Goal: Communication & Community: Answer question/provide support

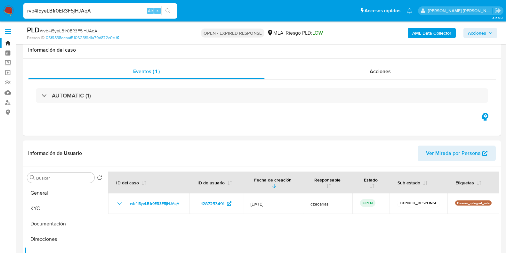
select select "10"
click at [118, 14] on div "rvb4I5yeLB1r0ER3F5jHJAqA Alt s" at bounding box center [100, 10] width 154 height 15
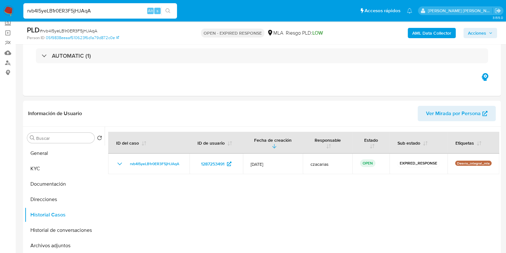
scroll to position [40, 0]
click at [114, 10] on input "rvb4I5yeLB1r0ER3F5jHJAqA" at bounding box center [100, 11] width 154 height 8
click at [112, 8] on input "rvb4I5yeLB1r0ER3F5jHJAqA" at bounding box center [100, 11] width 154 height 8
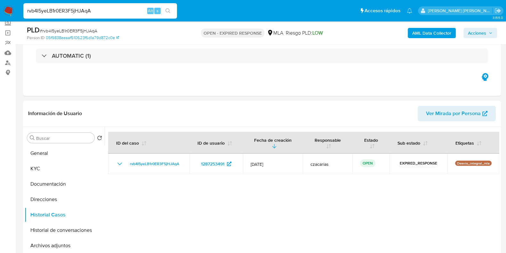
click at [85, 10] on input "rvb4I5yeLB1r0ER3F5jHJAqA" at bounding box center [100, 11] width 154 height 8
paste input "9v4JPgA69kYDkDW1NwRnyiG1"
type input "9v4JPgA69kYDkDW1NwRnyiG1"
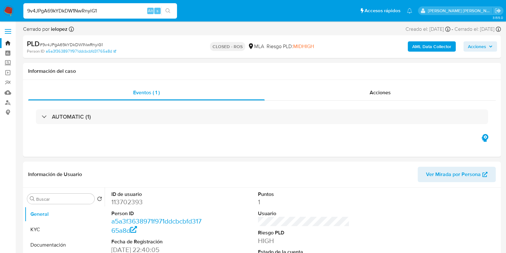
select select "10"
click at [132, 203] on dd "113702393" at bounding box center [157, 201] width 92 height 9
copy dd "113702393"
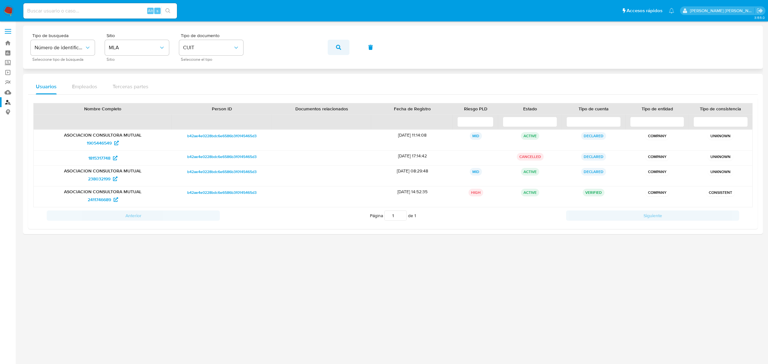
click at [335, 45] on button "button" at bounding box center [339, 47] width 22 height 15
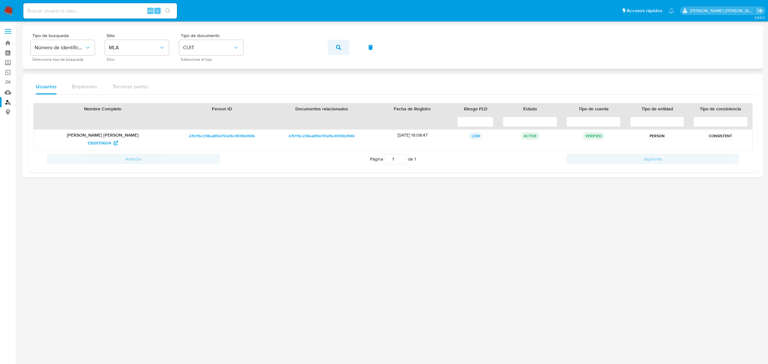
click at [338, 40] on span "button" at bounding box center [338, 47] width 5 height 14
click at [96, 146] on span "389974566" at bounding box center [99, 143] width 23 height 10
click at [341, 51] on button "button" at bounding box center [339, 47] width 22 height 15
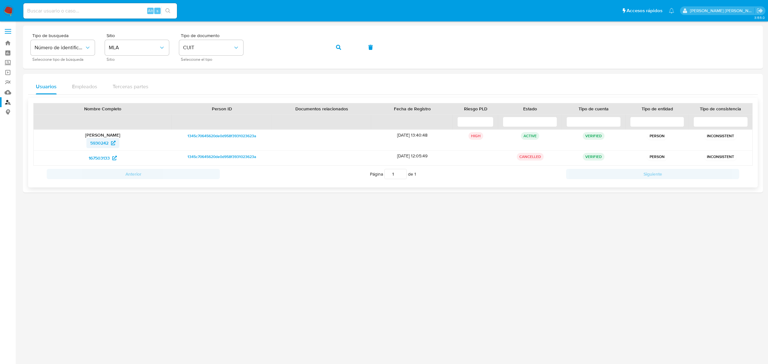
click at [91, 143] on span "5930242" at bounding box center [99, 143] width 18 height 10
click at [341, 46] on button "button" at bounding box center [339, 47] width 22 height 15
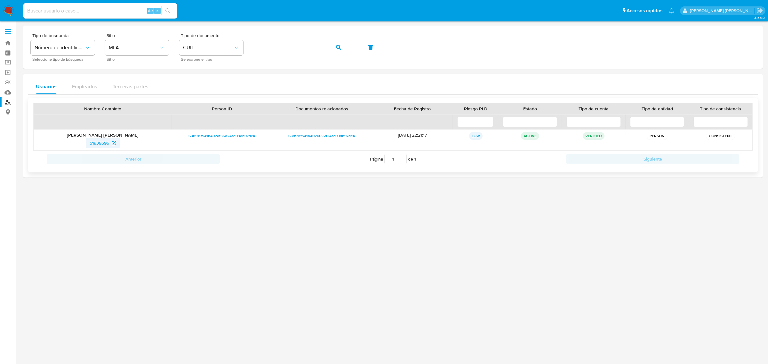
click at [94, 144] on span "51939596" at bounding box center [100, 143] width 20 height 10
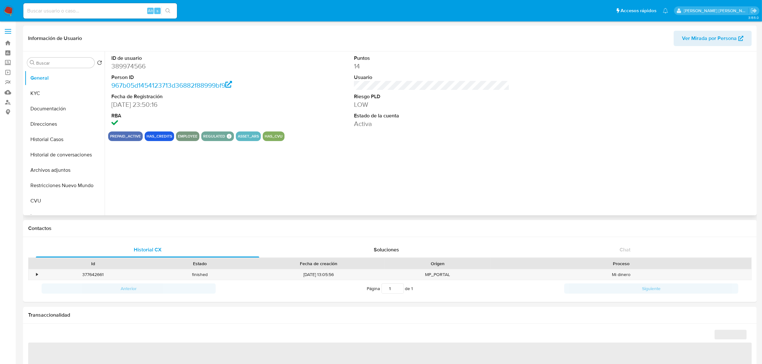
select select "10"
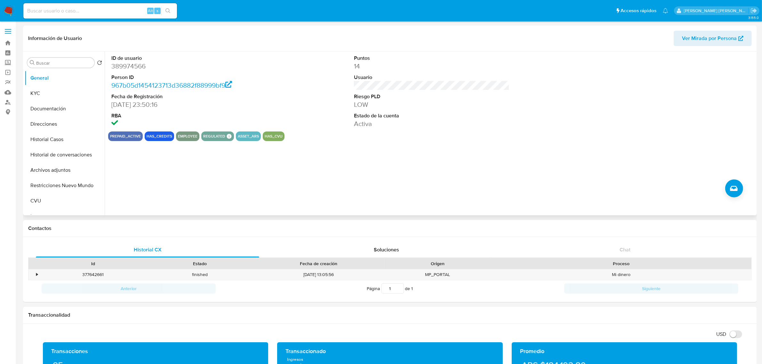
drag, startPoint x: 178, startPoint y: 138, endPoint x: 189, endPoint y: 135, distance: 11.5
click at [189, 135] on button "employee" at bounding box center [188, 136] width 20 height 3
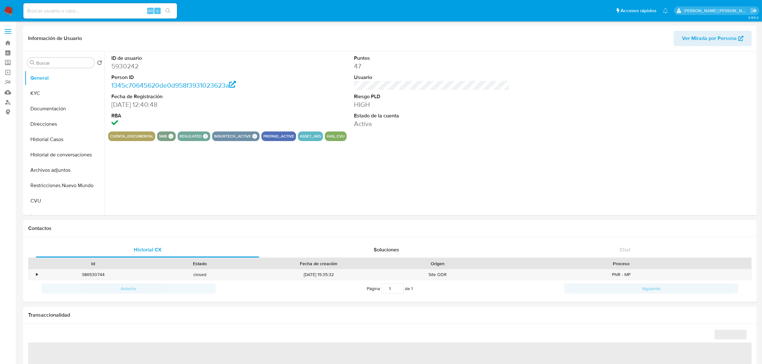
select select "10"
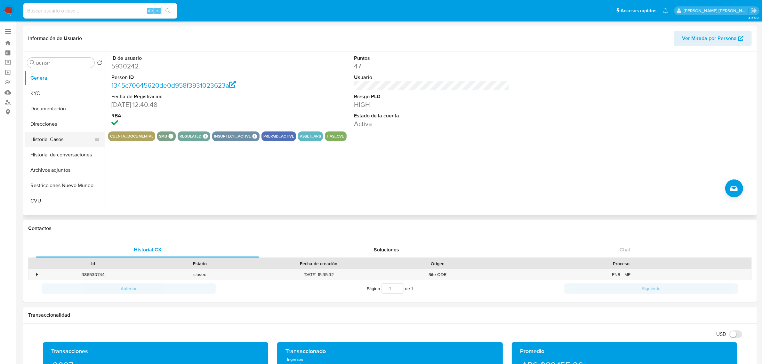
click at [52, 142] on button "Historial Casos" at bounding box center [62, 139] width 75 height 15
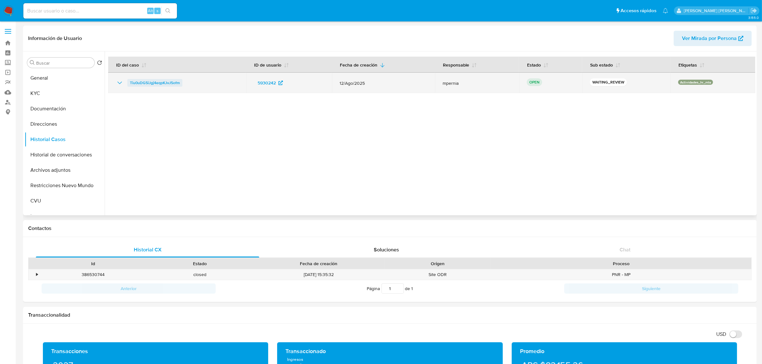
click at [167, 84] on span "Tiu0uDG5iJgj4eqpKJvJ5ofm" at bounding box center [155, 83] width 50 height 8
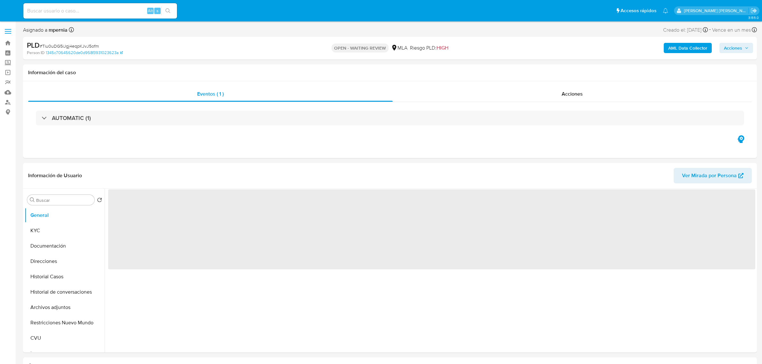
select select "10"
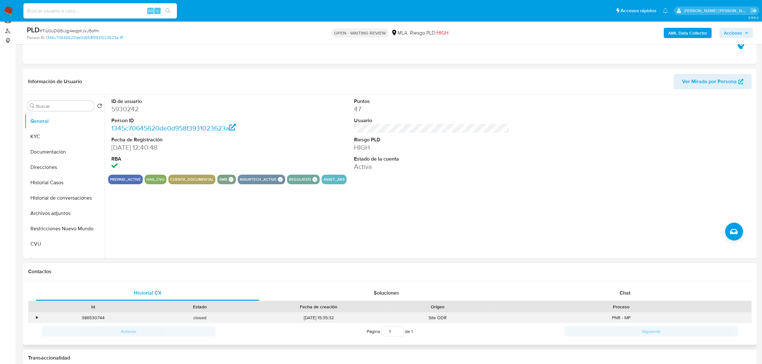
scroll to position [160, 0]
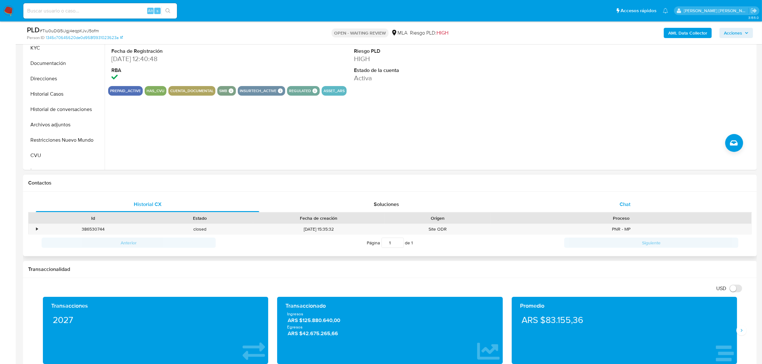
click at [623, 207] on span "Chat" at bounding box center [625, 204] width 11 height 7
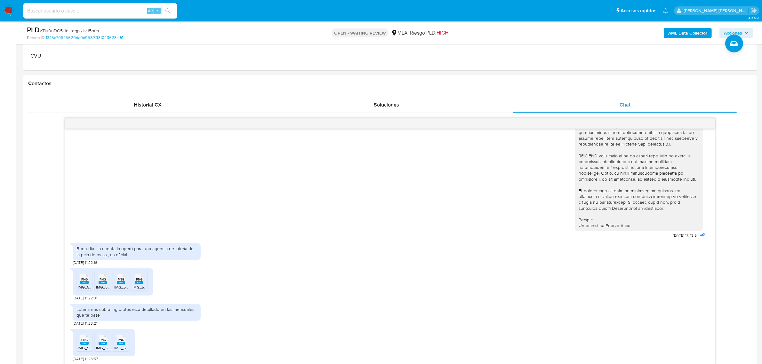
scroll to position [280, 0]
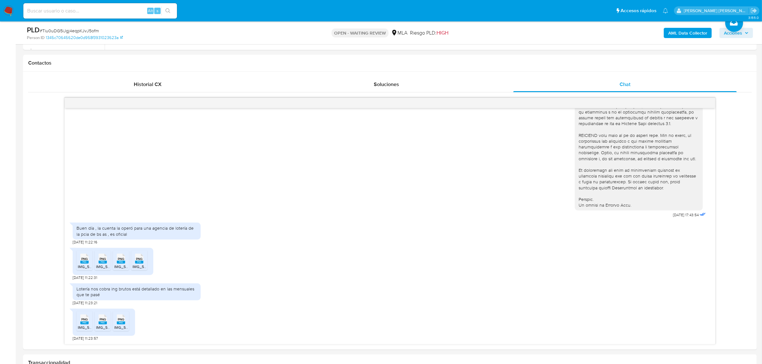
click at [59, 31] on span "# Tiu0uDG5iJgj4eqpKJvJ5ofm" at bounding box center [69, 31] width 59 height 6
copy span "Tiu0uDG5iJgj4eqpKJvJ5ofm"
click at [308, 226] on div "Buen día , la cuenta la operó para una agencia de lotería de la pcia de bs as ,…" at bounding box center [390, 232] width 635 height 25
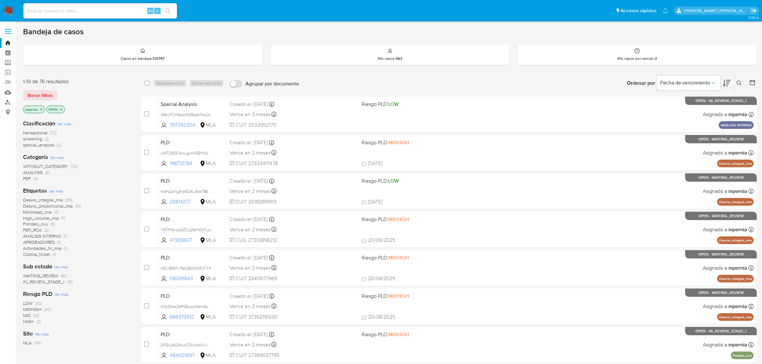
click at [42, 110] on icon "close-filter" at bounding box center [41, 110] width 4 height 4
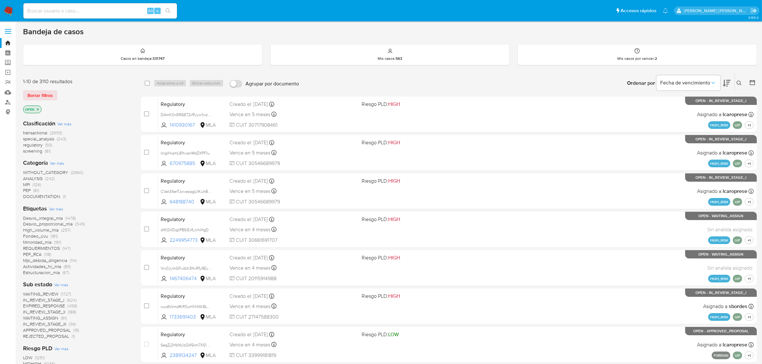
click at [739, 85] on button at bounding box center [740, 83] width 11 height 8
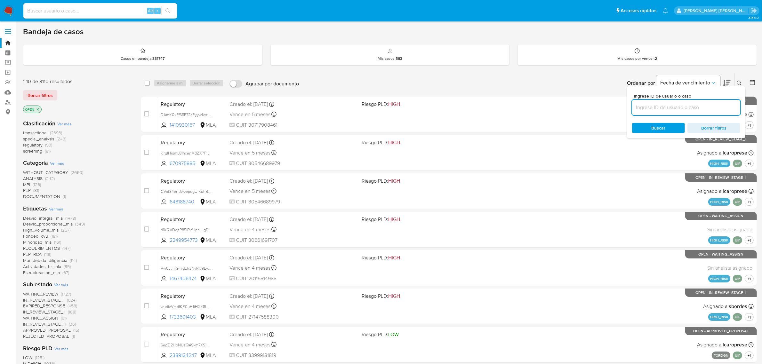
click at [682, 104] on input at bounding box center [686, 107] width 108 height 8
type input "Tiu0uDG5iJgj4eqpKJvJ5ofm"
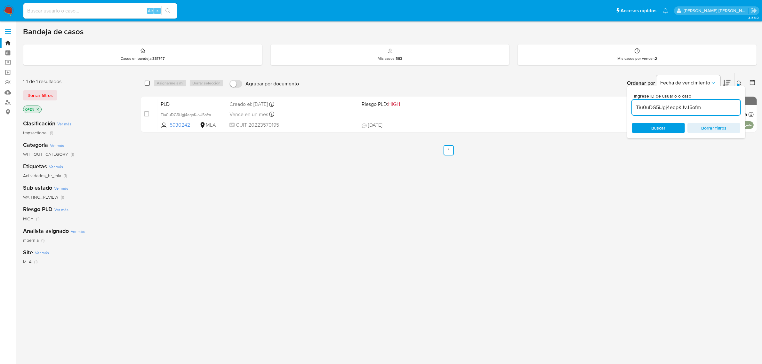
click at [145, 84] on input "checkbox" at bounding box center [147, 83] width 5 height 5
checkbox input "true"
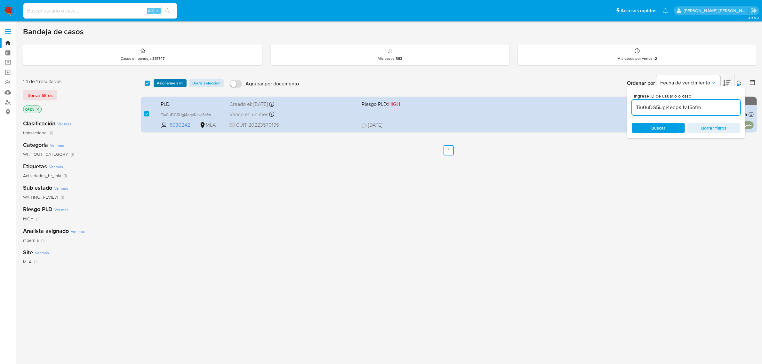
click at [167, 85] on span "Asignarme a mí" at bounding box center [170, 83] width 27 height 6
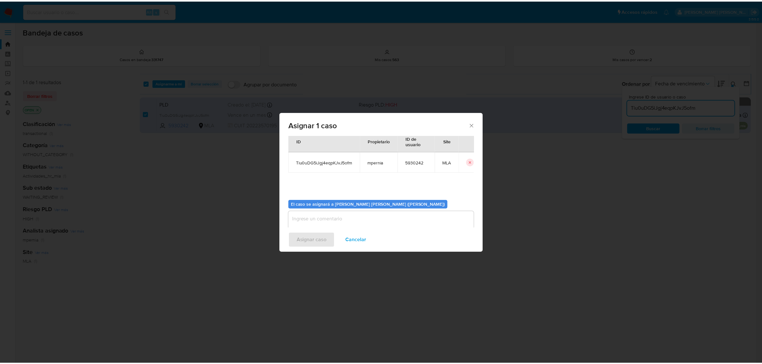
scroll to position [33, 0]
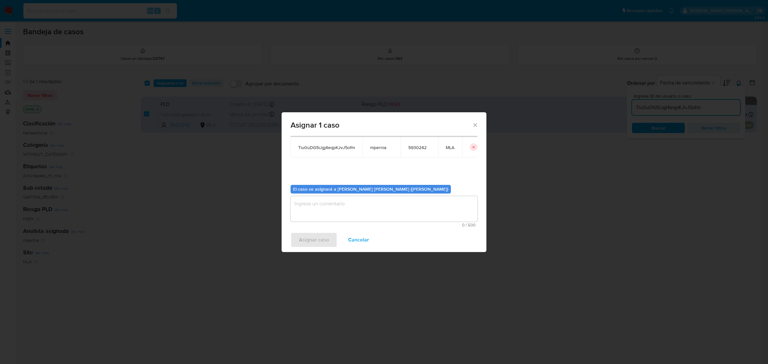
drag, startPoint x: 319, startPoint y: 204, endPoint x: 317, endPoint y: 200, distance: 4.6
click at [318, 201] on textarea "assign-modal" at bounding box center [384, 209] width 187 height 26
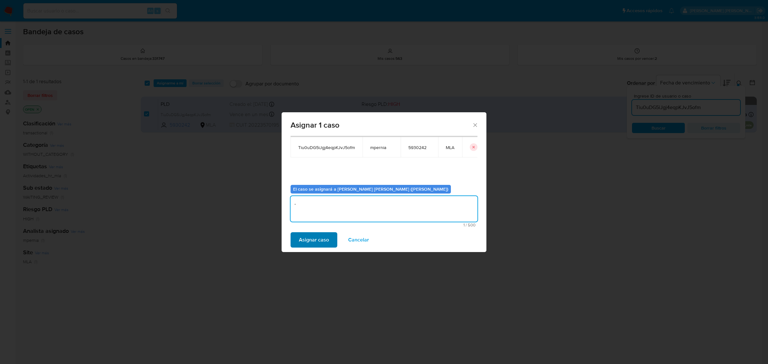
type textarea "-"
click at [308, 234] on span "Asignar caso" at bounding box center [314, 240] width 30 height 14
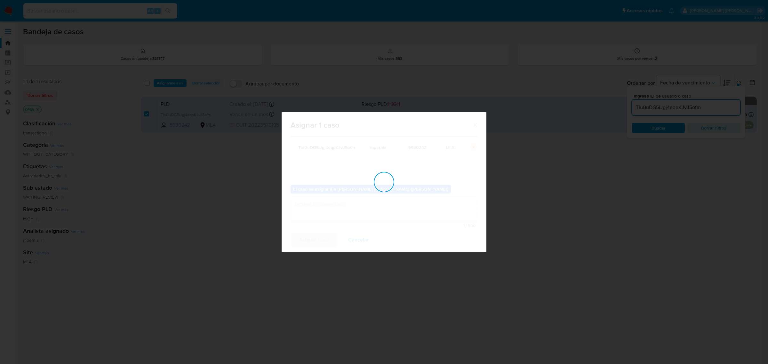
checkbox input "false"
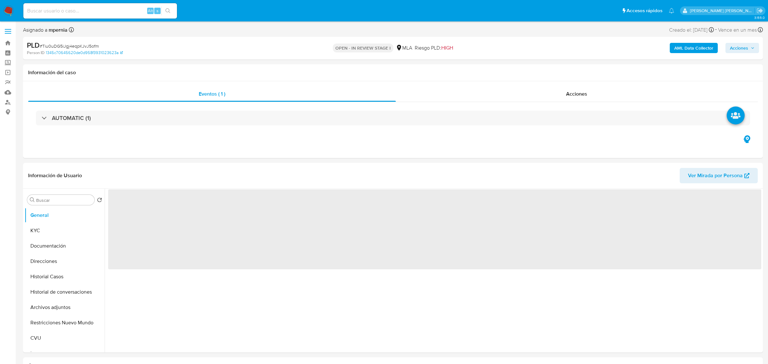
select select "10"
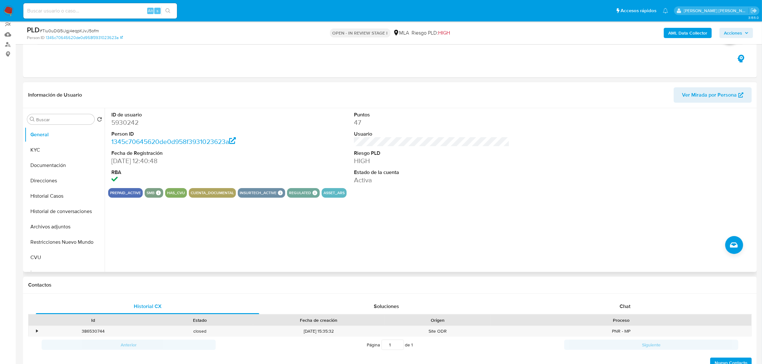
scroll to position [120, 0]
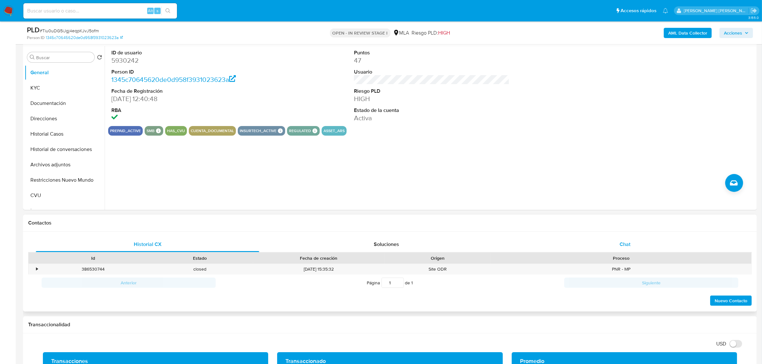
click at [631, 251] on div "Chat" at bounding box center [624, 244] width 223 height 15
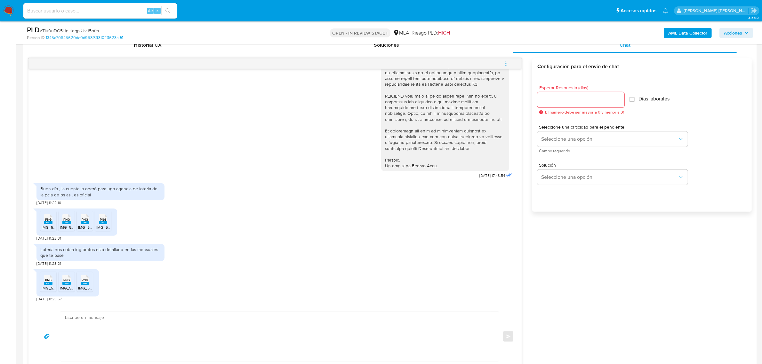
scroll to position [320, 0]
click at [48, 219] on span "PNG" at bounding box center [48, 219] width 6 height 4
click at [62, 220] on icon "PNG" at bounding box center [66, 218] width 8 height 11
click at [83, 221] on span "PNG" at bounding box center [85, 219] width 6 height 4
click at [111, 222] on ul "PNG PNG IMG_5664.png PNG PNG IMG_5661.png PNG PNG IMG_5662.png PNG PNG IMG_5663…" at bounding box center [76, 222] width 73 height 22
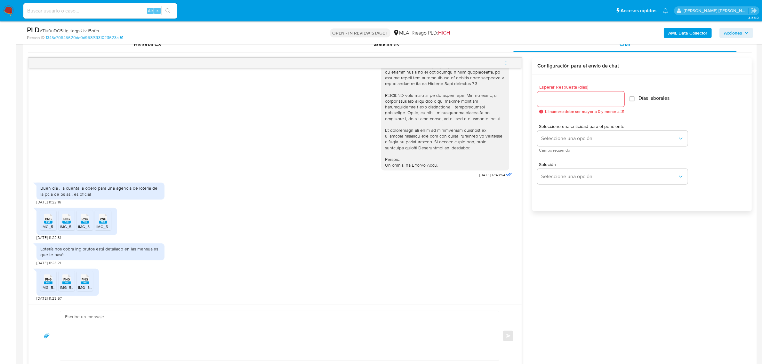
click at [106, 221] on span "PNG" at bounding box center [103, 219] width 6 height 4
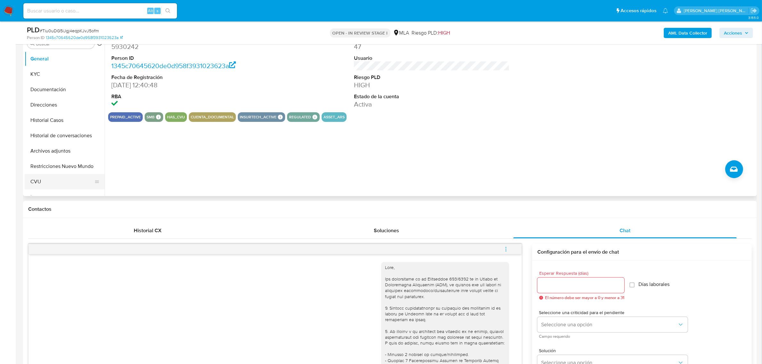
scroll to position [120, 0]
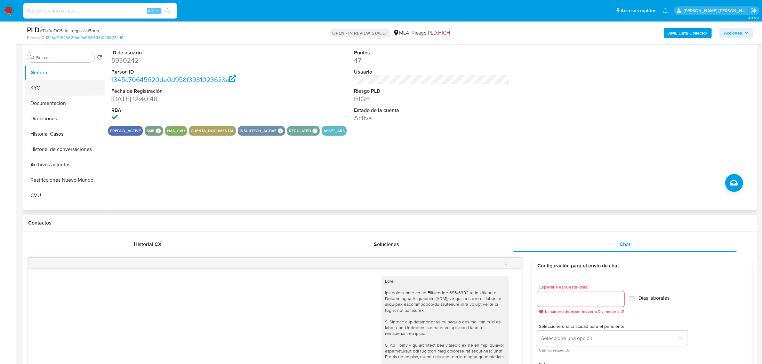
click at [44, 90] on button "KYC" at bounding box center [62, 87] width 75 height 15
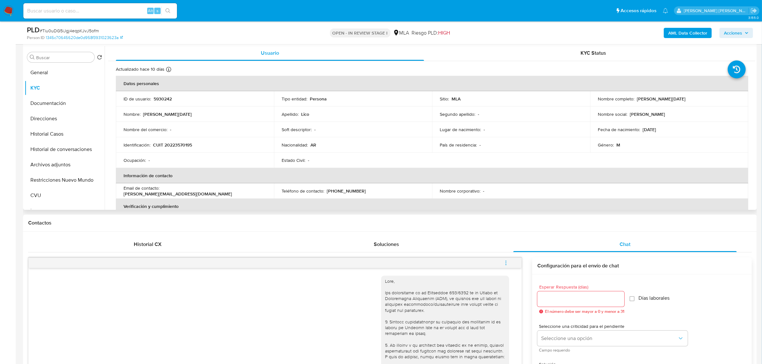
scroll to position [0, 0]
drag, startPoint x: 634, startPoint y: 99, endPoint x: 682, endPoint y: 100, distance: 48.4
click at [686, 102] on div "Nombre completo : Alejandro Domingo Lico" at bounding box center [669, 100] width 143 height 6
click at [59, 130] on button "Historial Casos" at bounding box center [62, 133] width 75 height 15
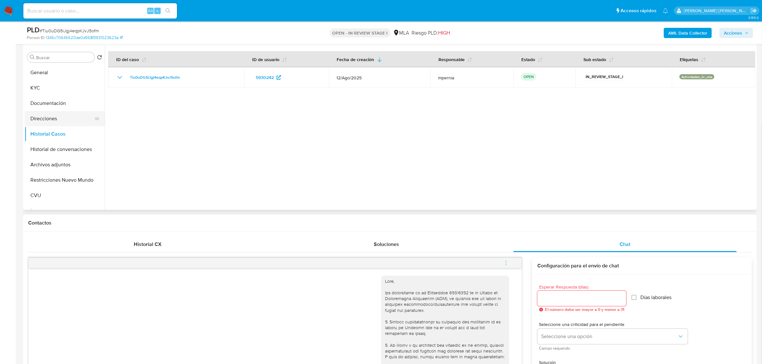
click at [57, 115] on button "Direcciones" at bounding box center [62, 118] width 75 height 15
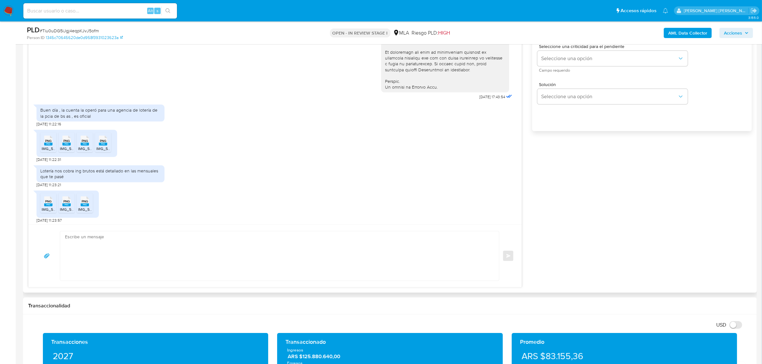
scroll to position [254, 0]
click at [44, 198] on icon at bounding box center [48, 200] width 8 height 10
click at [63, 204] on rect at bounding box center [66, 203] width 8 height 3
click at [80, 201] on div "PNG PNG" at bounding box center [84, 199] width 13 height 12
drag, startPoint x: 61, startPoint y: 108, endPoint x: 92, endPoint y: 117, distance: 31.8
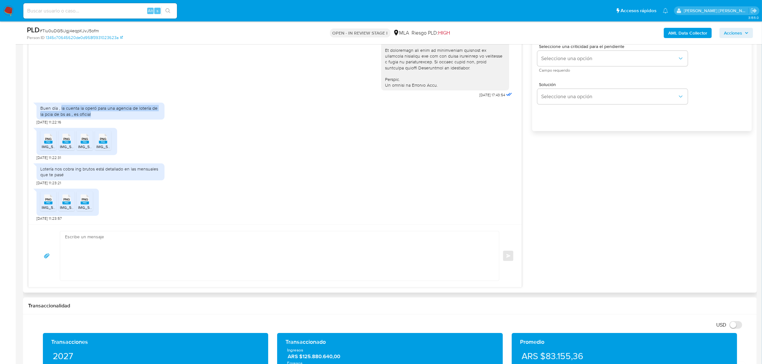
click at [92, 117] on div "Buen día , la cuenta la operó para una agencia de lotería de la pcia de bs as ,…" at bounding box center [100, 111] width 120 height 12
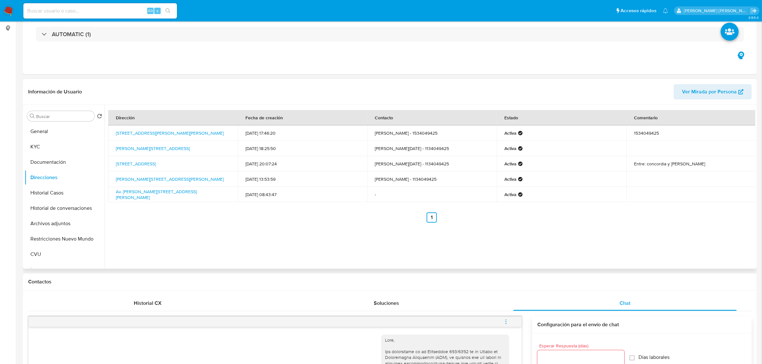
scroll to position [0, 0]
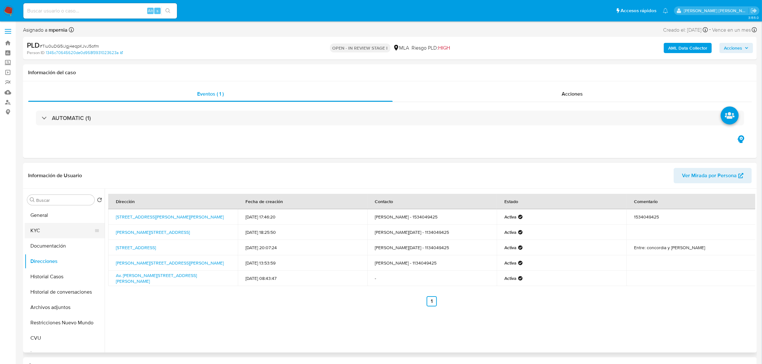
click at [46, 231] on button "KYC" at bounding box center [62, 230] width 75 height 15
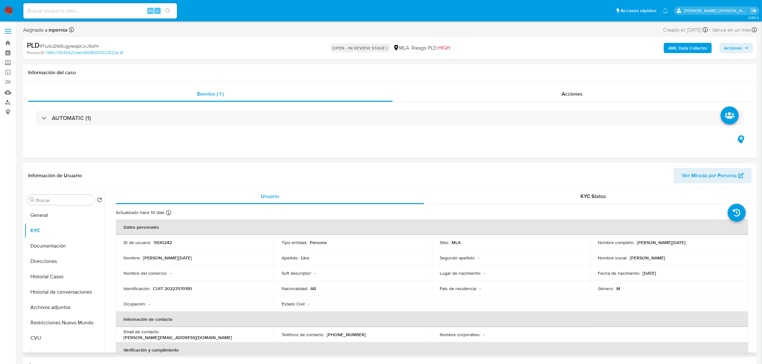
drag, startPoint x: 637, startPoint y: 242, endPoint x: 682, endPoint y: 242, distance: 44.5
click at [682, 242] on p "[PERSON_NAME][DATE]" at bounding box center [661, 243] width 49 height 6
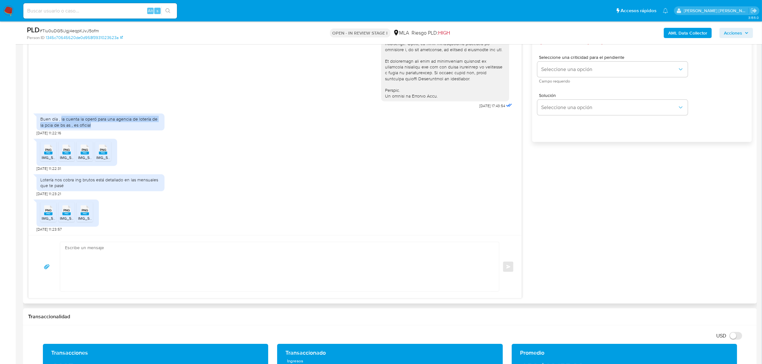
scroll to position [400, 0]
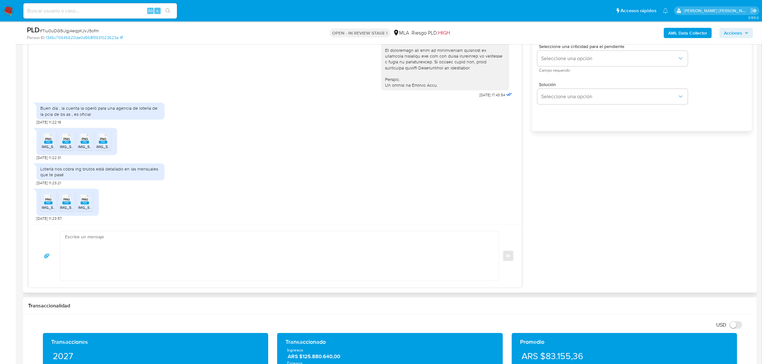
click at [120, 246] on textarea at bounding box center [278, 255] width 426 height 49
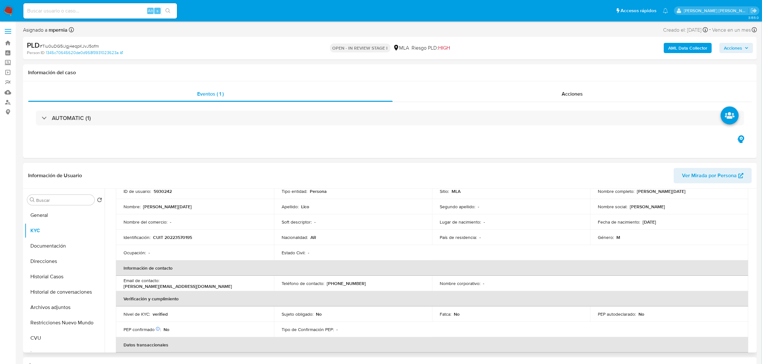
scroll to position [0, 0]
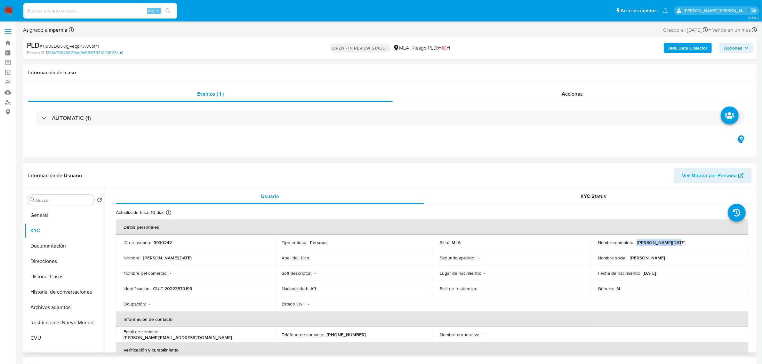
drag, startPoint x: 634, startPoint y: 244, endPoint x: 674, endPoint y: 243, distance: 39.7
click at [674, 243] on div "Nombre completo : Alejandro Domingo Lico" at bounding box center [669, 243] width 143 height 6
copy p "Alejandro Domingo"
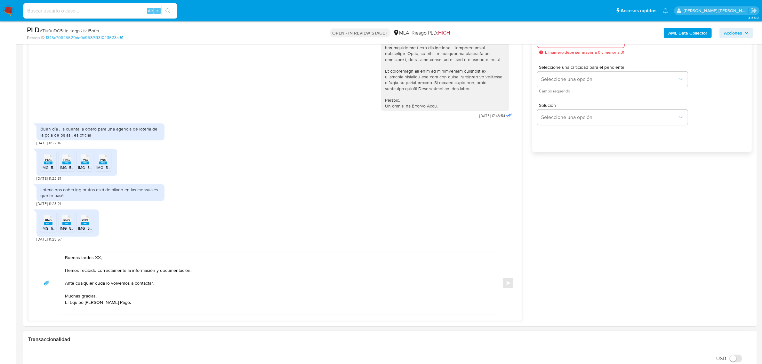
scroll to position [440, 0]
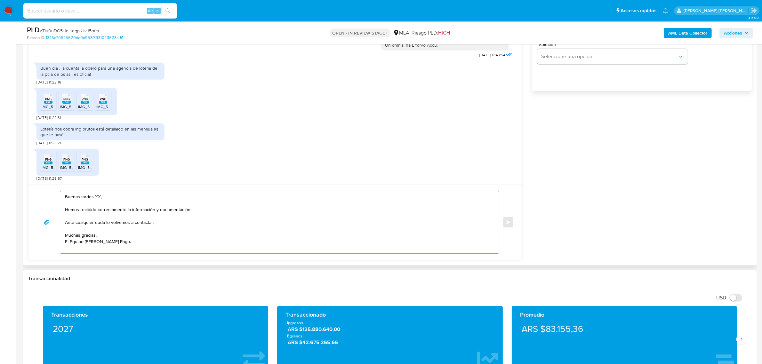
click at [98, 194] on textarea "Buenas tardes XX, Hemos recibido correctamente la información y documentación. …" at bounding box center [278, 222] width 426 height 62
click at [99, 197] on textarea "Buenas tardes XX, Hemos recibido correctamente la información y documentación. …" at bounding box center [278, 222] width 426 height 62
paste textarea "Alejandro Domingo"
click at [196, 218] on textarea "Buenas tardes Alejandro Domingo, Hemos recibido correctamente la información y …" at bounding box center [278, 222] width 426 height 62
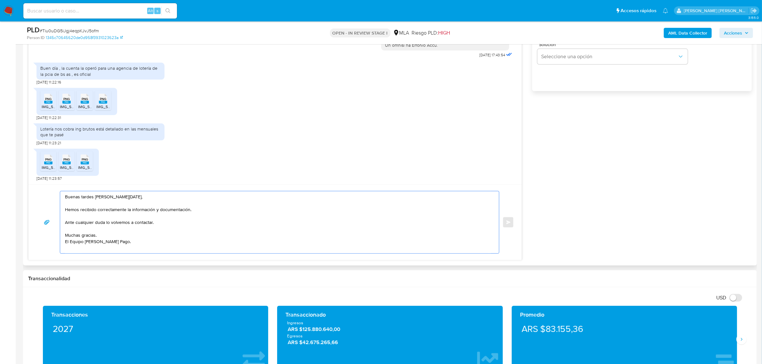
click at [130, 222] on textarea "Buenas tardes Alejandro Domingo, Hemos recibido correctamente la información y …" at bounding box center [278, 222] width 426 height 62
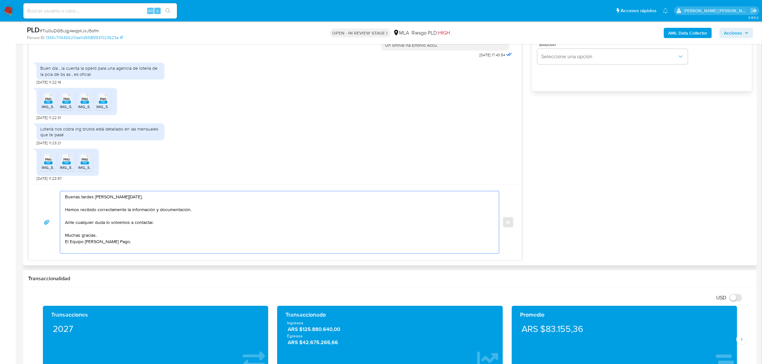
click at [130, 222] on textarea "Buenas tardes Alejandro Domingo, Hemos recibido correctamente la información y …" at bounding box center [278, 222] width 426 height 62
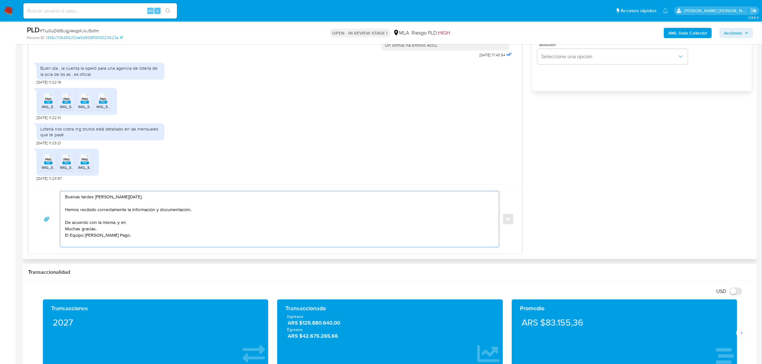
paste textarea "función de las operaciones registradas en tu cuenta de Mercado Pago, necesitamo…"
click at [329, 225] on textarea "Buenas tardes Alejandro Domingo, Hemos recibido correctamente la información y …" at bounding box center [278, 219] width 426 height 56
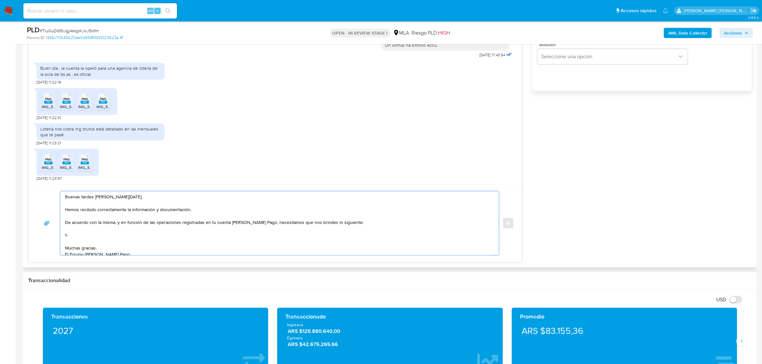
click at [88, 236] on textarea "Buenas tardes Alejandro Domingo, Hemos recibido correctamente la información y …" at bounding box center [278, 223] width 426 height 64
paste textarea "vínculo con las siguientes contrapartes con las que operaste, el motivo de las …"
click at [70, 237] on textarea "Buenas tardes Alejandro Domingo, Hemos recibido correctamente la información y …" at bounding box center [278, 223] width 426 height 64
drag, startPoint x: 85, startPoint y: 238, endPoint x: 153, endPoint y: 240, distance: 67.3
click at [153, 240] on textarea "Buenas tardes Alejandro Domingo, Hemos recibido correctamente la información y …" at bounding box center [278, 223] width 426 height 64
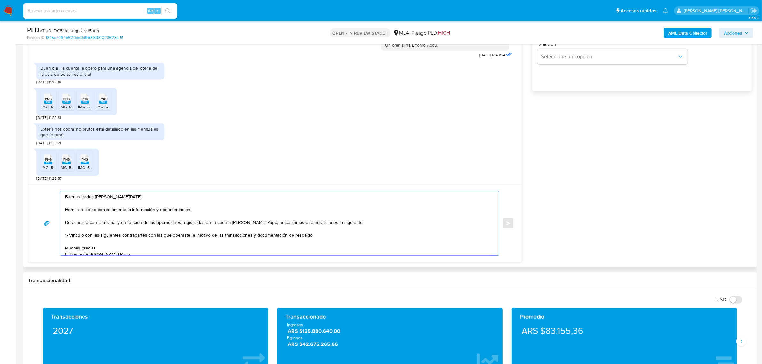
click at [190, 238] on textarea "Buenas tardes Alejandro Domingo, Hemos recibido correctamente la información y …" at bounding box center [278, 223] width 426 height 64
drag, startPoint x: 189, startPoint y: 238, endPoint x: 94, endPoint y: 238, distance: 95.1
click at [94, 238] on textarea "Buenas tardes Alejandro Domingo, Hemos recibido correctamente la información y …" at bounding box center [278, 223] width 426 height 64
paste textarea "Pablo Antonio Insua CUIL 20217637776"
click at [96, 235] on textarea "Buenas tardes Alejandro Domingo, Hemos recibido correctamente la información y …" at bounding box center [278, 223] width 426 height 64
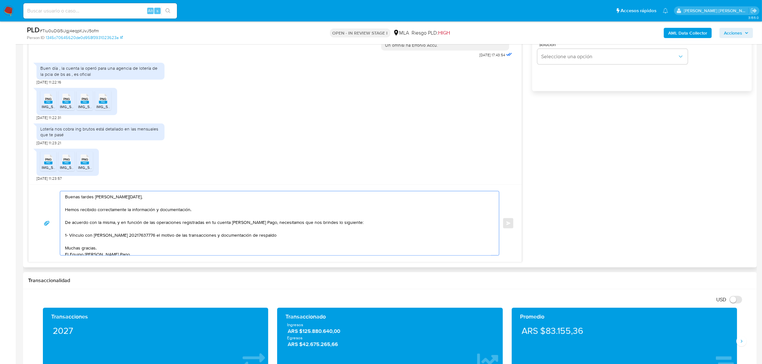
click at [170, 237] on textarea "Buenas tardes Alejandro Domingo, Hemos recibido correctamente la información y …" at bounding box center [278, 223] width 426 height 64
click at [178, 236] on textarea "Buenas tardes Alejandro Domingo, Hemos recibido correctamente la información y …" at bounding box center [278, 223] width 426 height 64
click at [194, 236] on textarea "Buenas tardes Alejandro Domingo, Hemos recibido correctamente la información y …" at bounding box center [278, 223] width 426 height 64
drag, startPoint x: 407, startPoint y: 236, endPoint x: 373, endPoint y: 235, distance: 33.9
drag, startPoint x: 415, startPoint y: 234, endPoint x: 410, endPoint y: 235, distance: 5.1
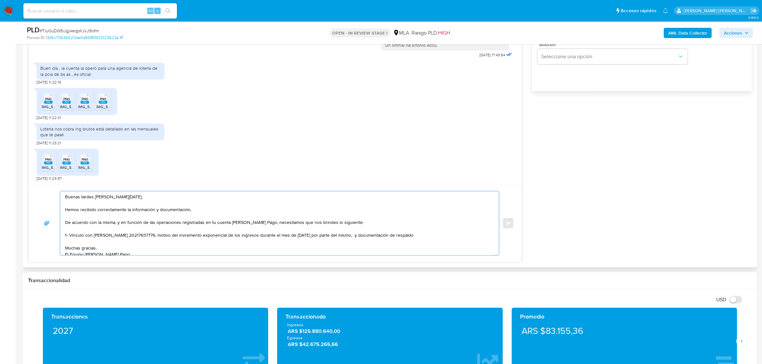
click at [410, 235] on textarea "Buenas tardes Alejandro Domingo, Hemos recibido correctamente la información y …" at bounding box center [278, 223] width 426 height 64
click at [439, 236] on textarea "Buenas tardes Alejandro Domingo, Hemos recibido correctamente la información y …" at bounding box center [278, 223] width 426 height 64
click at [442, 236] on textarea "Buenas tardes Alejandro Domingo, Hemos recibido correctamente la información y …" at bounding box center [278, 223] width 426 height 64
click at [214, 236] on textarea "Buenas tardes Alejandro Domingo, Hemos recibido correctamente la información y …" at bounding box center [278, 223] width 426 height 64
click at [106, 244] on textarea "Buenas tardes Alejandro Domingo, Hemos recibido correctamente la información y …" at bounding box center [278, 223] width 426 height 64
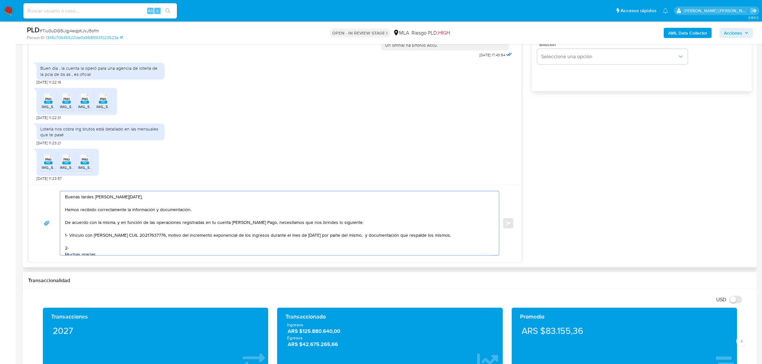
paste textarea "vínculo con las siguientes contrapartes con las que operaste, el motivo de las …"
click at [73, 249] on textarea "Buenas tardes Alejandro Domingo, Hemos recibido correctamente la información y …" at bounding box center [278, 223] width 426 height 64
click at [315, 250] on textarea "Buenas tardes Alejandro Domingo, Hemos recibido correctamente la información y …" at bounding box center [278, 223] width 426 height 64
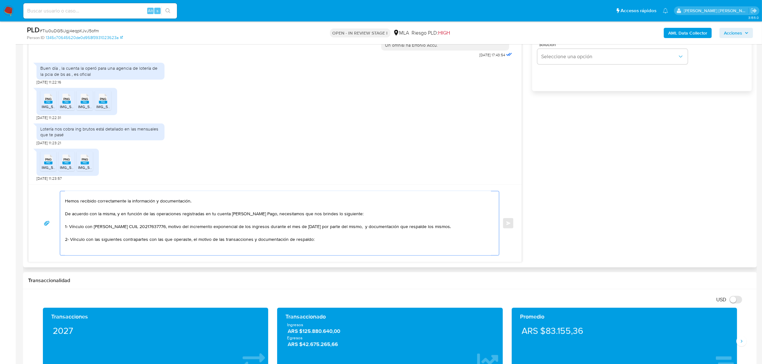
paste textarea "- Oscar Leandro Prego CUIT 20172677755 (ACTIVIDAD: Servicios de recepción de ap…"
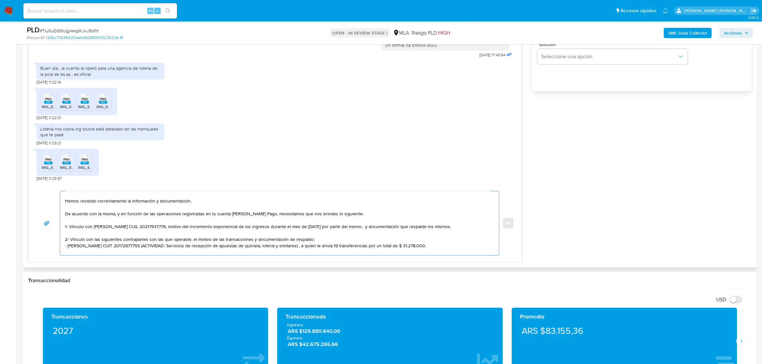
scroll to position [21, 0]
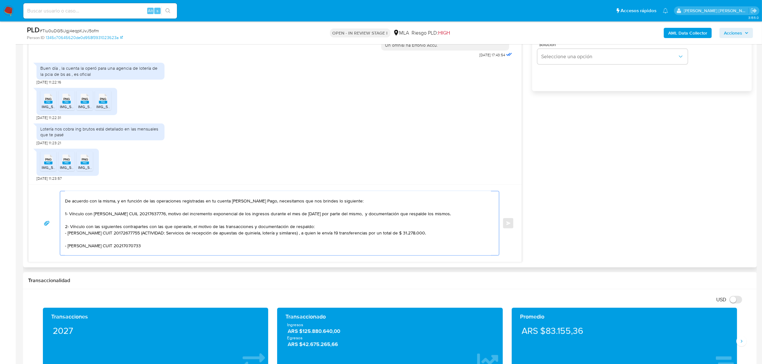
drag, startPoint x: 149, startPoint y: 233, endPoint x: 149, endPoint y: 238, distance: 4.5
click at [149, 238] on textarea "Buenas tardes Alejandro Domingo, Hemos recibido correctamente la información y …" at bounding box center [278, 223] width 426 height 64
click at [152, 240] on textarea "Buenas tardes Alejandro Domingo, Hemos recibido correctamente la información y …" at bounding box center [278, 223] width 426 height 64
click at [149, 237] on textarea "Buenas tardes Alejandro Domingo, Hemos recibido correctamente la información y …" at bounding box center [278, 223] width 426 height 64
click at [106, 251] on textarea "Buenas tardes Alejandro Domingo, Hemos recibido correctamente la información y …" at bounding box center [278, 223] width 426 height 64
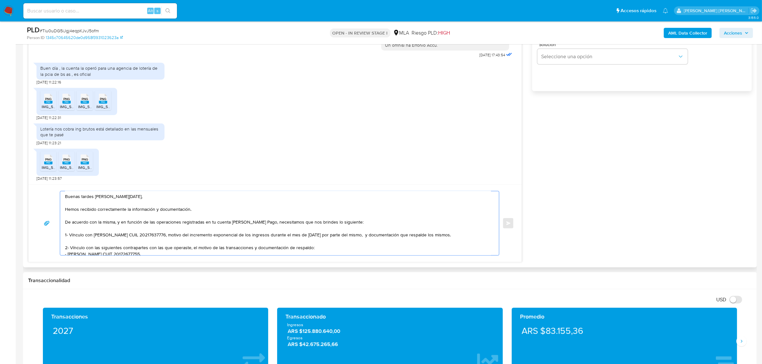
scroll to position [0, 0]
drag, startPoint x: 371, startPoint y: 237, endPoint x: 355, endPoint y: 235, distance: 16.1
click at [355, 235] on textarea "Buenas tardes Alejandro Domingo, Hemos recibido correctamente la información y …" at bounding box center [278, 223] width 426 height 64
click at [269, 248] on textarea "Buenas tardes [PERSON_NAME][DATE], Hemos recibido correctamente la información …" at bounding box center [278, 223] width 426 height 64
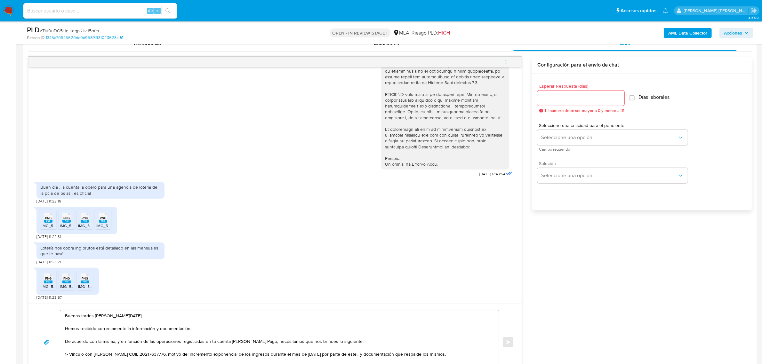
scroll to position [320, 0]
type textarea "Buenas tardes [PERSON_NAME][DATE], Hemos recibido correctamente la información …"
click at [559, 101] on input "Esperar Respuesta (días)" at bounding box center [580, 99] width 87 height 8
type input "2"
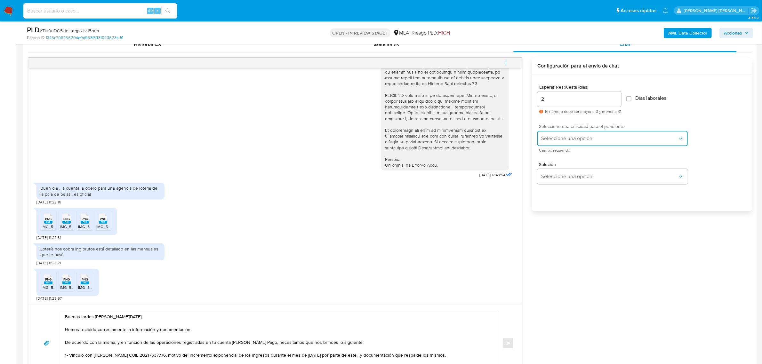
click at [569, 143] on button "Seleccione una opción" at bounding box center [612, 138] width 150 height 15
click at [556, 154] on div "HIGH" at bounding box center [612, 152] width 140 height 13
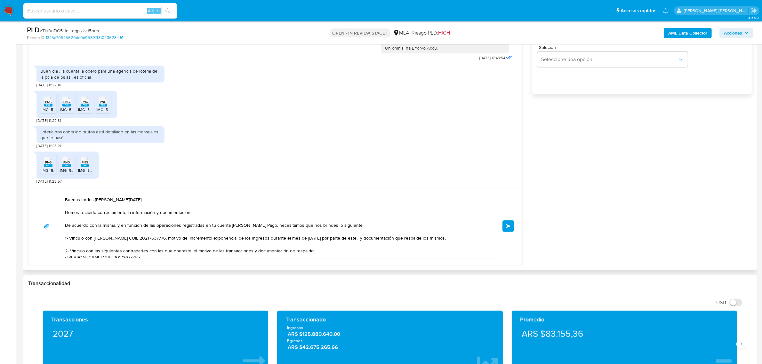
scroll to position [440, 0]
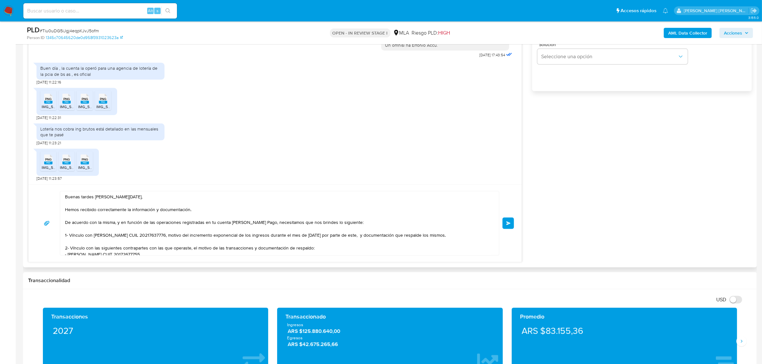
click at [510, 227] on button "Enviar" at bounding box center [509, 224] width 12 height 12
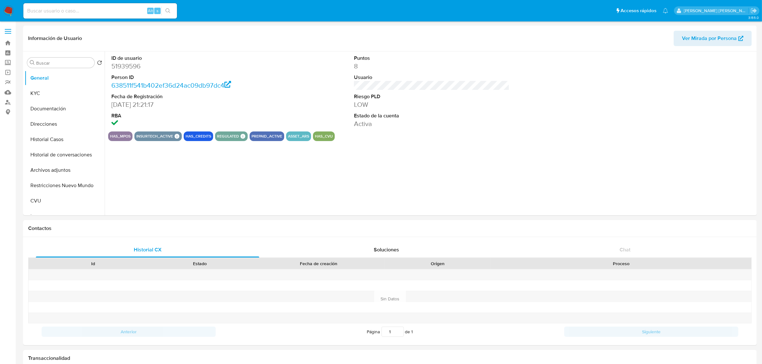
select select "10"
click at [48, 127] on button "Direcciones" at bounding box center [62, 124] width 75 height 15
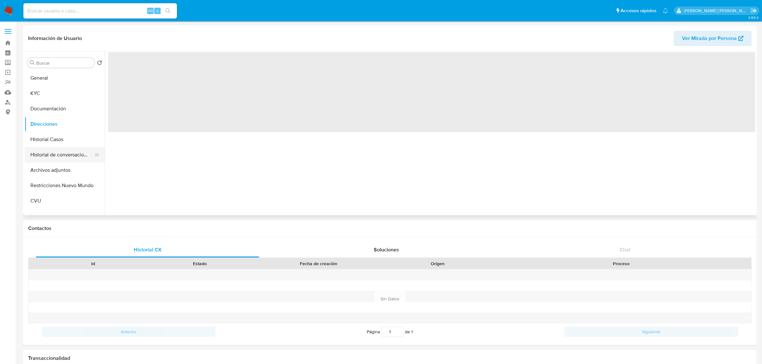
click at [45, 147] on button "Historial de conversaciones" at bounding box center [62, 154] width 75 height 15
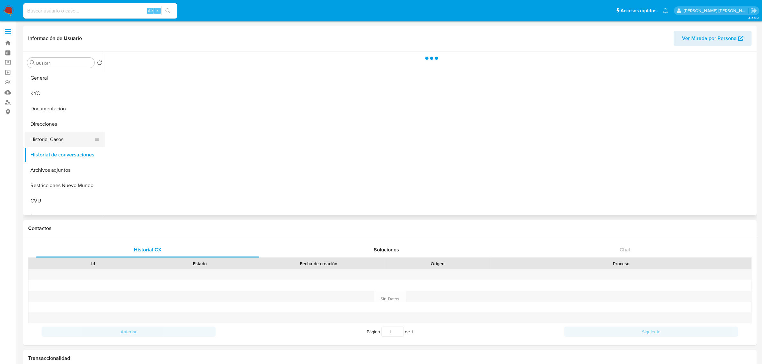
click at [45, 139] on button "Historial Casos" at bounding box center [62, 139] width 75 height 15
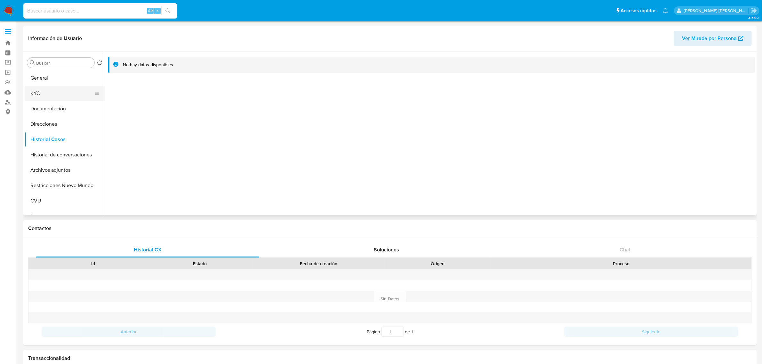
click at [53, 95] on button "KYC" at bounding box center [62, 93] width 75 height 15
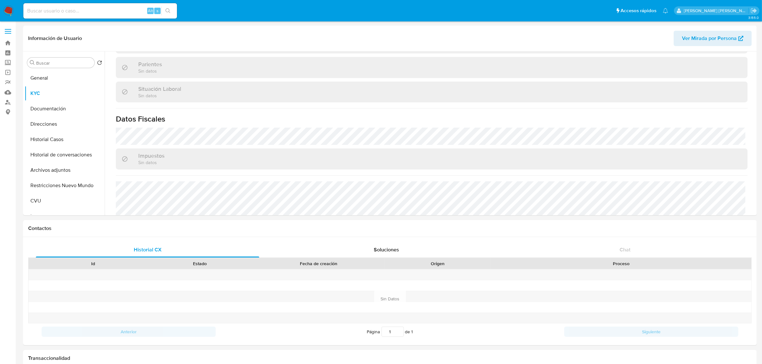
scroll to position [331, 0]
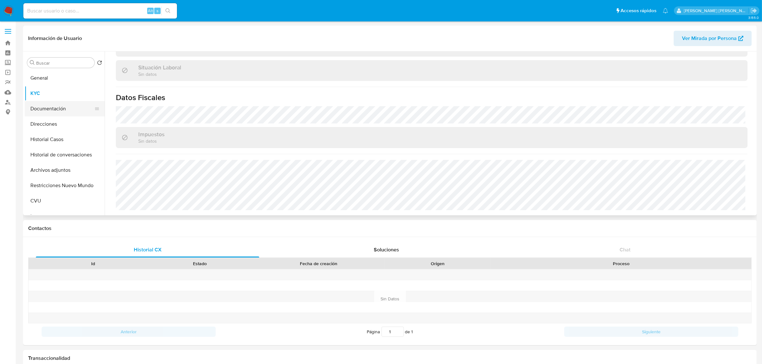
click at [55, 109] on button "Documentación" at bounding box center [62, 108] width 75 height 15
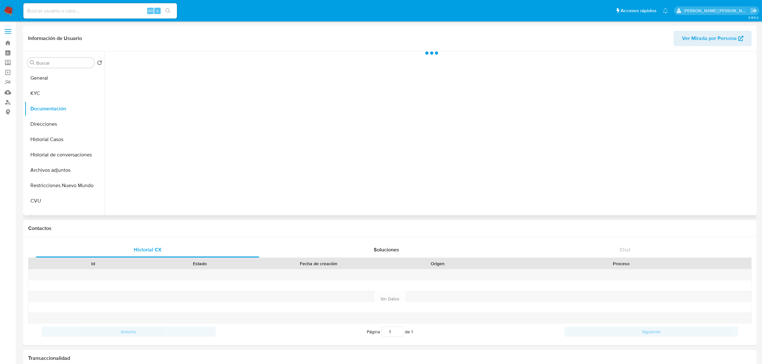
scroll to position [0, 0]
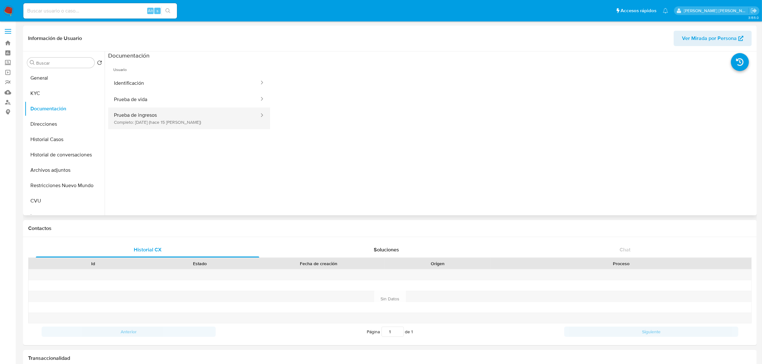
click at [158, 122] on button "Prueba de ingresos Completo: [DATE] (hace 15 [PERSON_NAME])" at bounding box center [184, 119] width 152 height 22
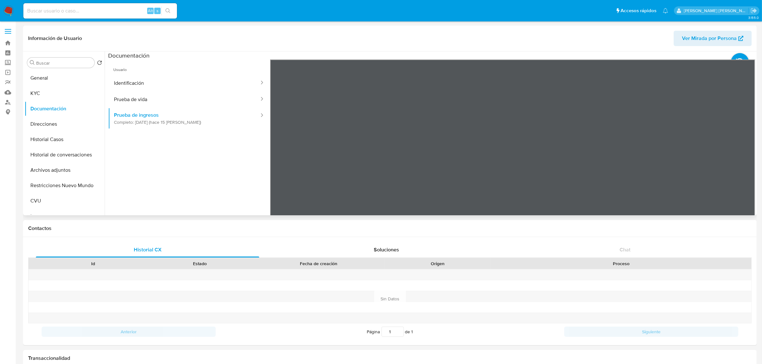
scroll to position [360, 0]
click at [155, 87] on button "Identificación" at bounding box center [184, 83] width 152 height 16
click at [136, 102] on button "Prueba de vida" at bounding box center [184, 99] width 152 height 16
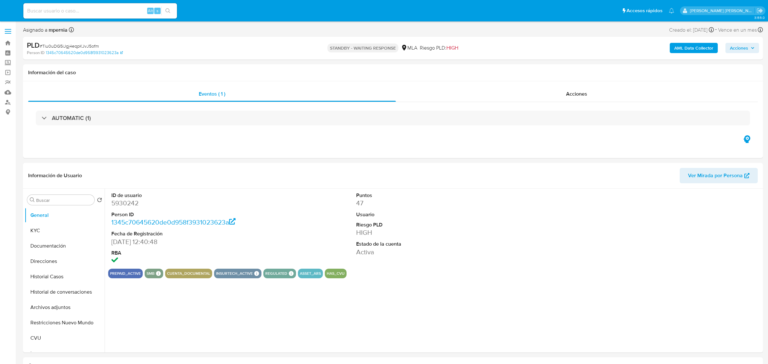
select select "10"
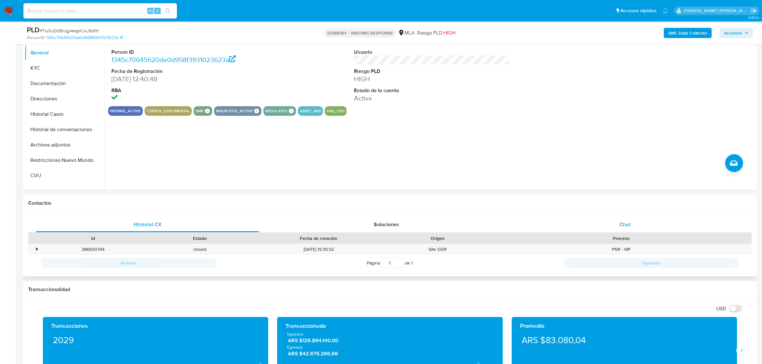
scroll to position [160, 0]
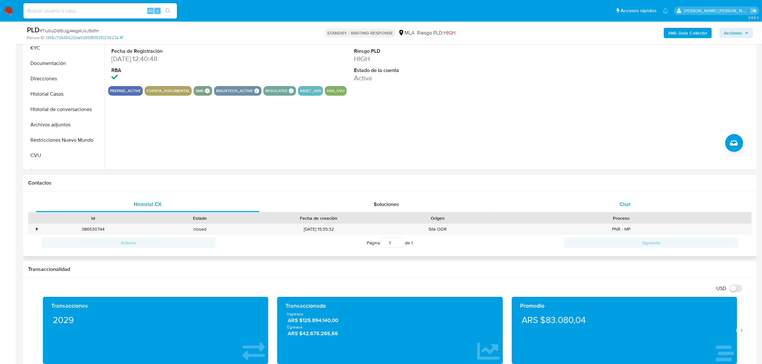
click at [628, 206] on span "Chat" at bounding box center [625, 204] width 11 height 7
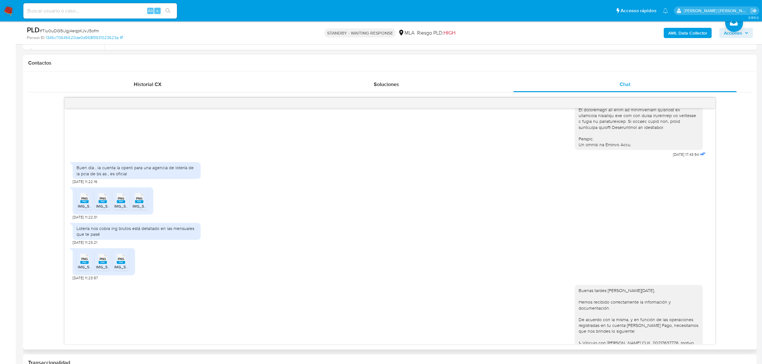
scroll to position [298, 0]
